Goal: Transaction & Acquisition: Obtain resource

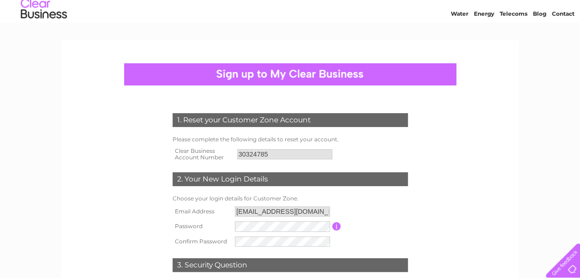
scroll to position [30, 0]
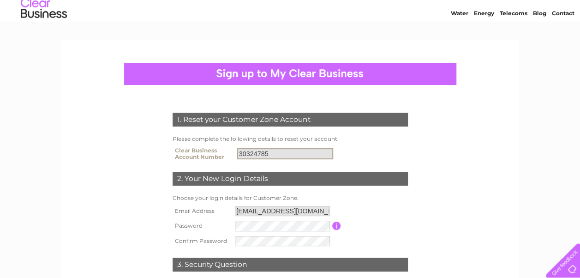
drag, startPoint x: 269, startPoint y: 152, endPoint x: 234, endPoint y: 153, distance: 35.5
click at [234, 153] on tr "Clear Business Account Number 30324785" at bounding box center [290, 153] width 240 height 18
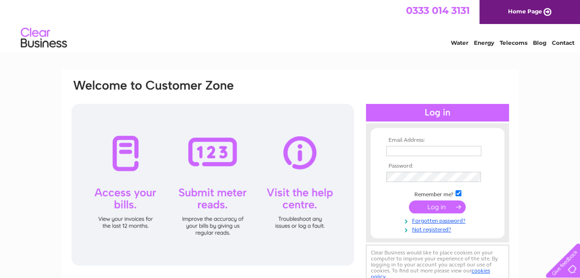
click at [400, 152] on input "text" at bounding box center [433, 151] width 95 height 10
type input "u"
type input "utilities@southlanarkshire.gov.uk"
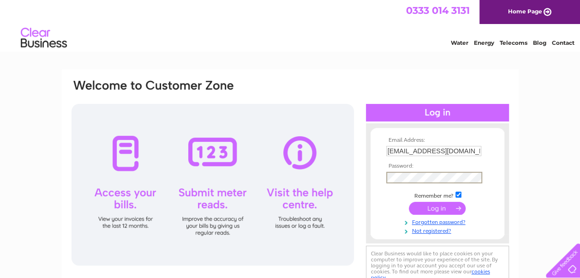
click at [409, 202] on input "submit" at bounding box center [437, 208] width 57 height 13
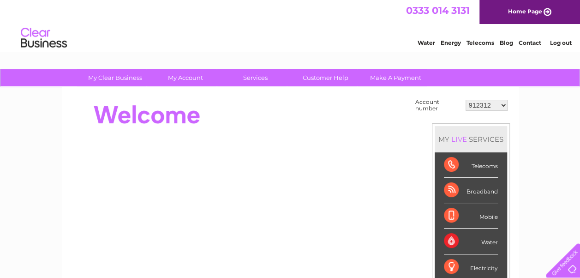
click at [502, 104] on select "912312 30321679" at bounding box center [486, 105] width 42 height 11
click at [505, 105] on select "912312 30321679" at bounding box center [486, 105] width 42 height 11
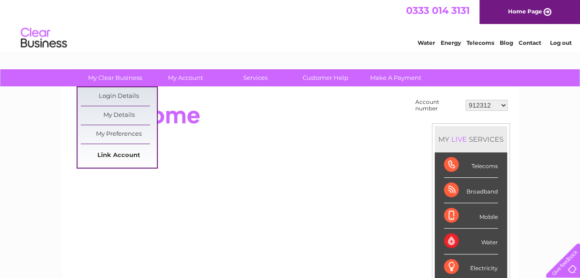
click at [116, 155] on link "Link Account" at bounding box center [119, 155] width 76 height 18
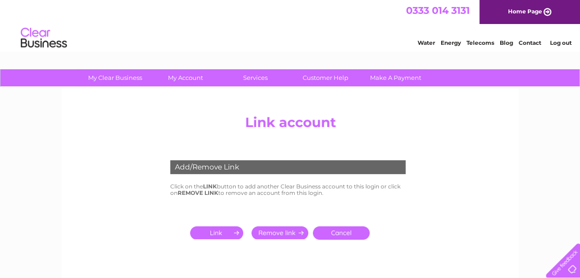
click at [226, 231] on input "submit" at bounding box center [218, 232] width 57 height 13
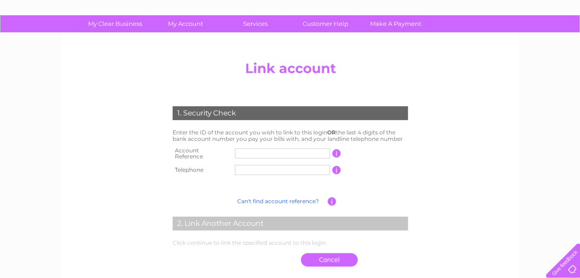
scroll to position [54, 0]
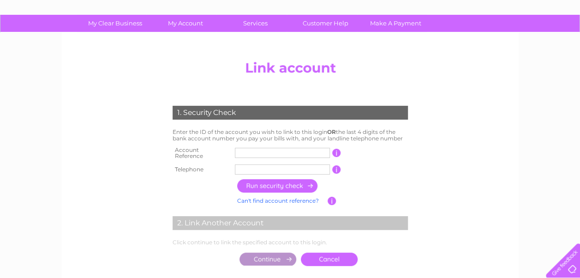
click at [266, 153] on input "text" at bounding box center [282, 153] width 95 height 10
type input "1141365"
click at [290, 167] on input "text" at bounding box center [282, 169] width 95 height 10
type input "07385370102"
click at [294, 182] on input "button" at bounding box center [277, 185] width 81 height 13
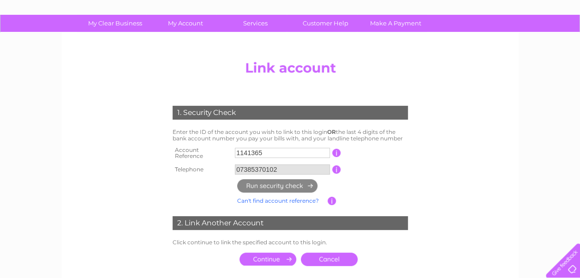
click at [278, 256] on input "submit" at bounding box center [267, 258] width 57 height 13
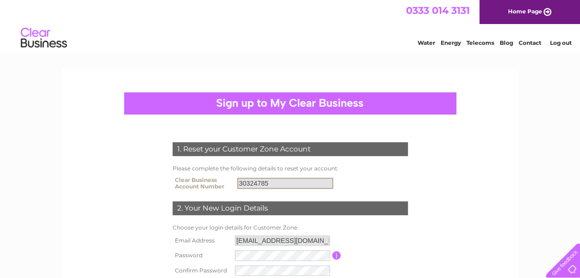
drag, startPoint x: 269, startPoint y: 182, endPoint x: 222, endPoint y: 183, distance: 47.1
click at [222, 183] on tr "Clear Business Account Number 30324785" at bounding box center [290, 183] width 240 height 18
click at [530, 12] on link "Home Page" at bounding box center [529, 12] width 101 height 24
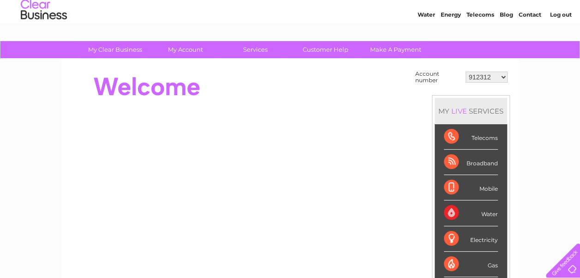
scroll to position [30, 0]
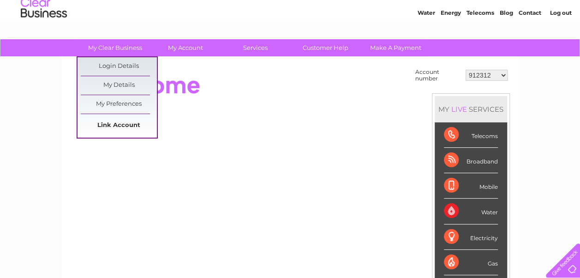
click at [107, 125] on link "Link Account" at bounding box center [119, 125] width 76 height 18
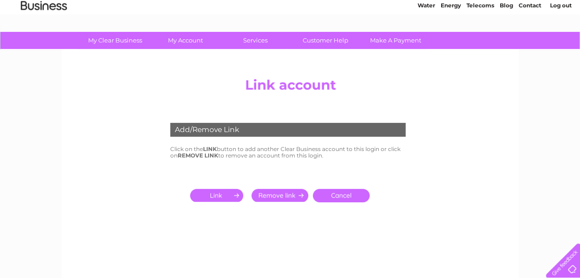
scroll to position [38, 0]
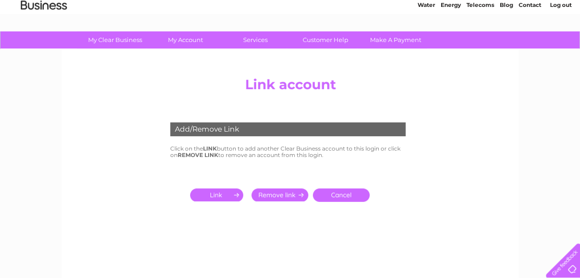
click at [214, 196] on input "submit" at bounding box center [218, 194] width 57 height 13
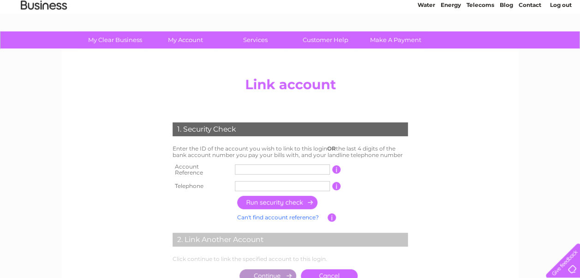
click at [263, 170] on input "text" at bounding box center [282, 169] width 95 height 10
type input "30324785"
click at [270, 182] on input "text" at bounding box center [282, 186] width 95 height 10
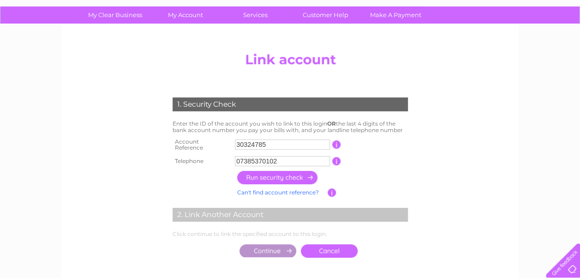
scroll to position [64, 0]
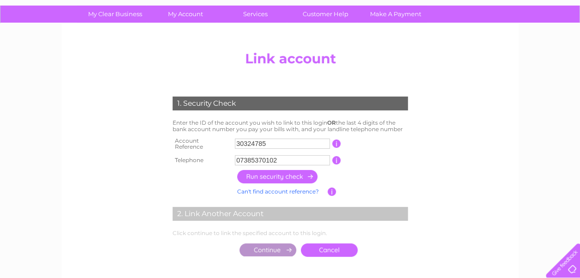
click at [287, 170] on input "button" at bounding box center [277, 176] width 81 height 13
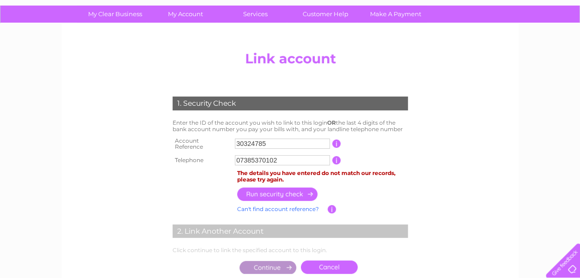
drag, startPoint x: 286, startPoint y: 155, endPoint x: 217, endPoint y: 158, distance: 69.7
click at [217, 158] on tr "Telephone 07385370102 1 of the landline telephone numbers you have given us" at bounding box center [290, 160] width 240 height 15
type input "0000000000"
click at [264, 192] on input "button" at bounding box center [277, 193] width 81 height 13
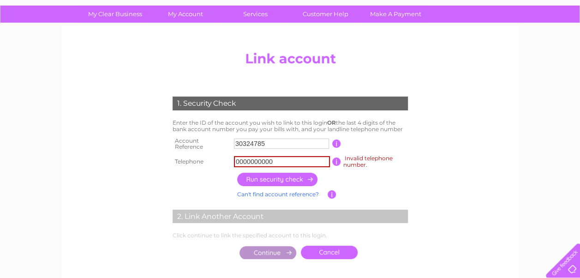
click at [268, 185] on input "button" at bounding box center [277, 179] width 81 height 13
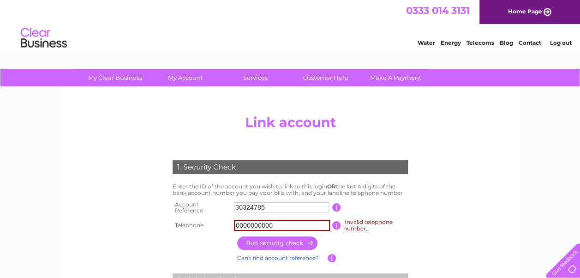
click at [566, 40] on link "Log out" at bounding box center [560, 42] width 22 height 7
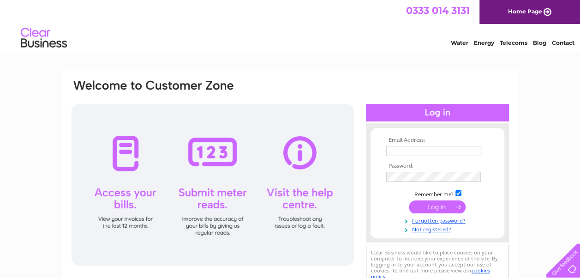
click at [429, 148] on input "text" at bounding box center [433, 151] width 95 height 10
type input "utilities@southlanarkshire.gov.uk"
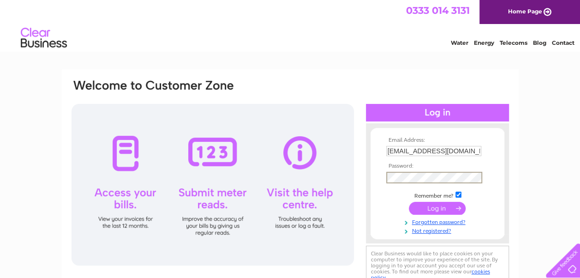
click at [432, 208] on input "submit" at bounding box center [437, 208] width 57 height 13
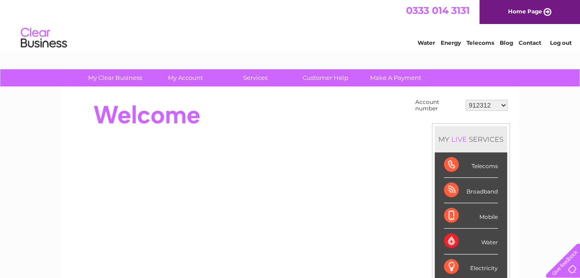
click at [506, 103] on select "912312 1141365 30321679" at bounding box center [486, 105] width 42 height 11
select select "1141365"
click at [465, 100] on select "912312 1141365 30321679" at bounding box center [486, 105] width 42 height 11
drag, startPoint x: 0, startPoint y: 0, endPoint x: 181, endPoint y: 79, distance: 197.4
click at [181, 79] on link "My Account" at bounding box center [185, 77] width 76 height 17
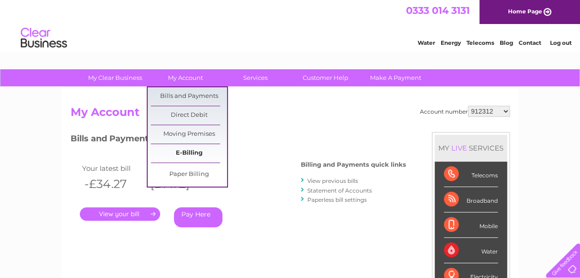
click at [194, 151] on link "E-Billing" at bounding box center [189, 153] width 76 height 18
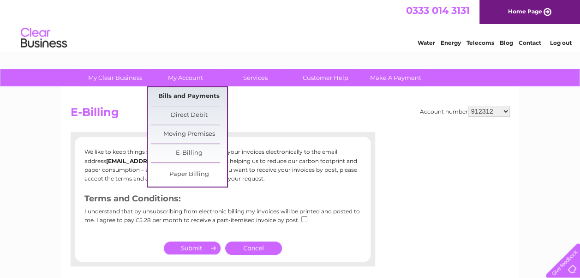
click at [192, 101] on link "Bills and Payments" at bounding box center [189, 96] width 76 height 18
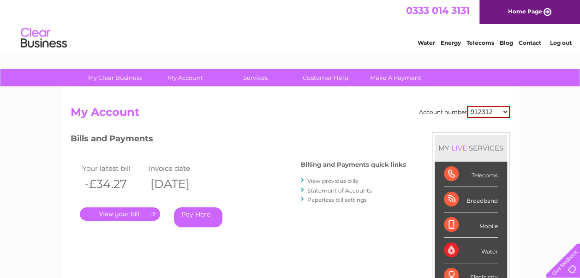
click at [504, 112] on select "912312 1141365 30321679" at bounding box center [488, 112] width 43 height 12
select select "1141365"
click at [467, 106] on select "912312 1141365 30321679" at bounding box center [488, 112] width 43 height 12
click at [332, 180] on link "View previous bills" at bounding box center [332, 180] width 51 height 7
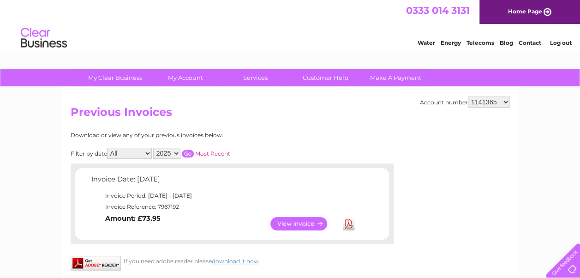
click at [299, 133] on div "Download or view any of your previous invoices below." at bounding box center [192, 135] width 242 height 6
click at [308, 223] on link "View" at bounding box center [304, 223] width 68 height 13
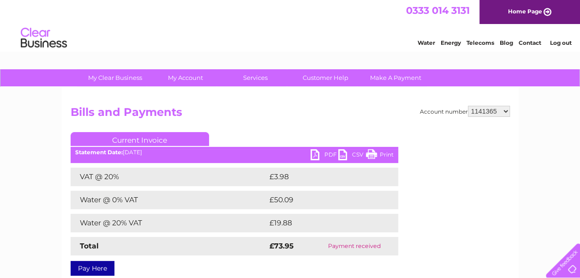
click at [318, 158] on link "PDF" at bounding box center [324, 155] width 28 height 13
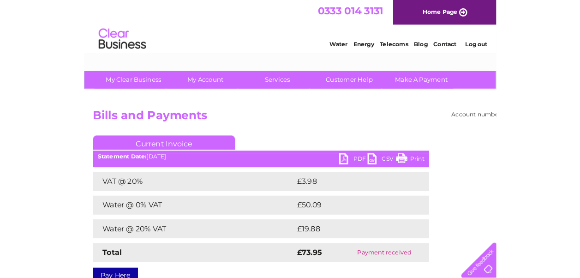
scroll to position [30, 0]
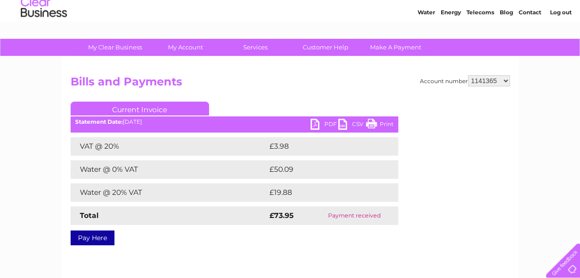
click at [141, 105] on link "Current Invoice" at bounding box center [140, 108] width 138 height 14
